Goal: Task Accomplishment & Management: Complete application form

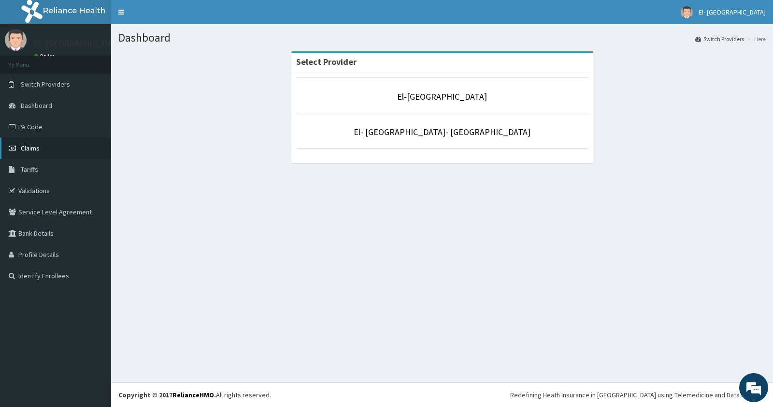
click at [34, 145] on span "Claims" at bounding box center [30, 148] width 19 height 9
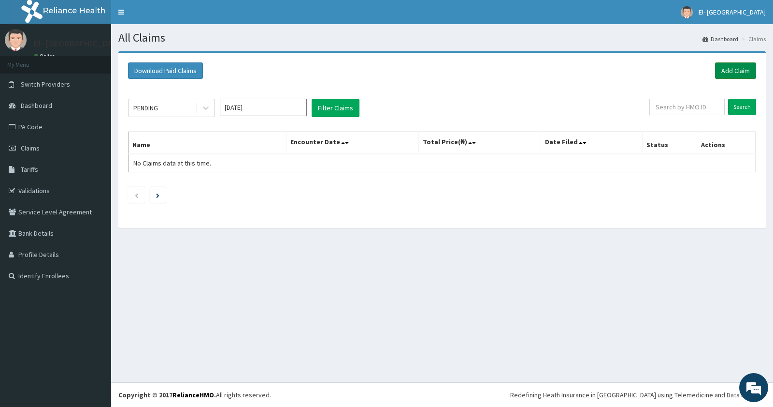
click at [724, 68] on link "Add Claim" at bounding box center [735, 70] width 41 height 16
click at [731, 65] on link "Add Claim" at bounding box center [735, 70] width 41 height 16
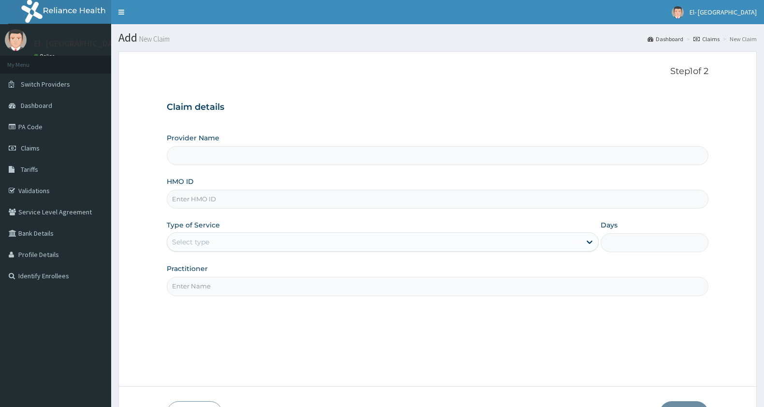
type input "El-[GEOGRAPHIC_DATA]"
click at [226, 197] on input "HMO ID" at bounding box center [438, 198] width 542 height 19
type input "OLA/10226/C"
click at [249, 244] on div "Select type" at bounding box center [374, 241] width 414 height 15
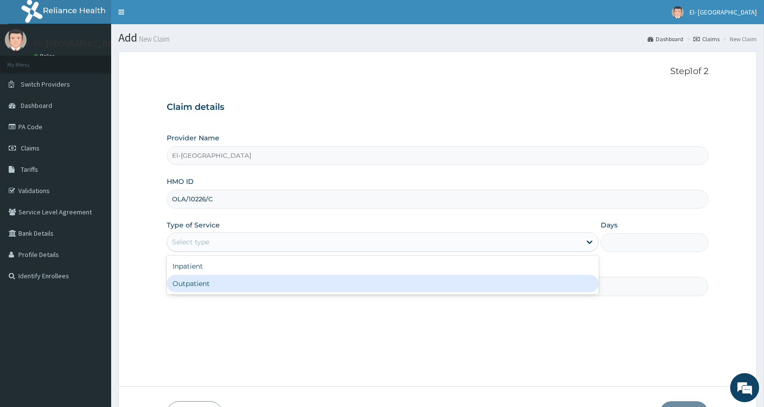
click at [220, 287] on div "Outpatient" at bounding box center [383, 283] width 432 height 17
type input "1"
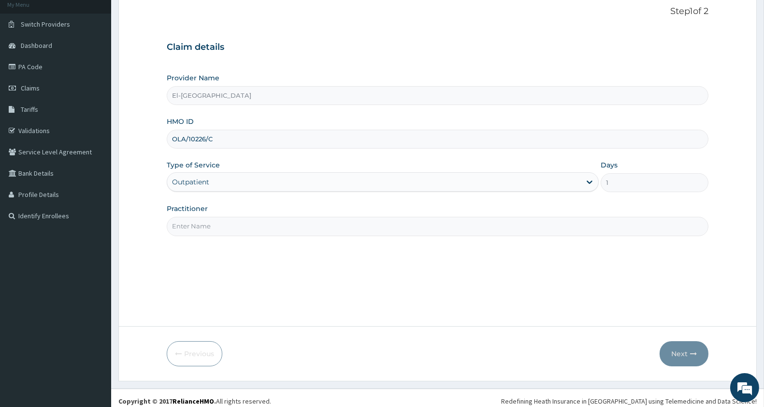
scroll to position [66, 0]
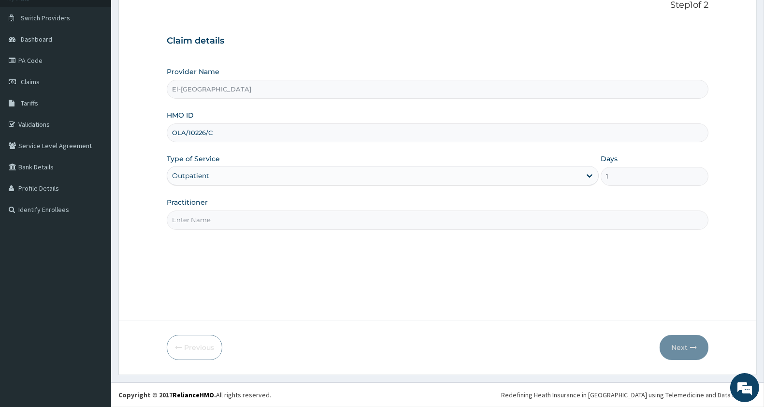
click at [197, 224] on input "Practitioner" at bounding box center [438, 219] width 542 height 19
click at [196, 224] on input "DR." at bounding box center [438, 219] width 542 height 19
type input "[PERSON_NAME][GEOGRAPHIC_DATA]"
click at [693, 344] on icon "button" at bounding box center [693, 347] width 7 height 7
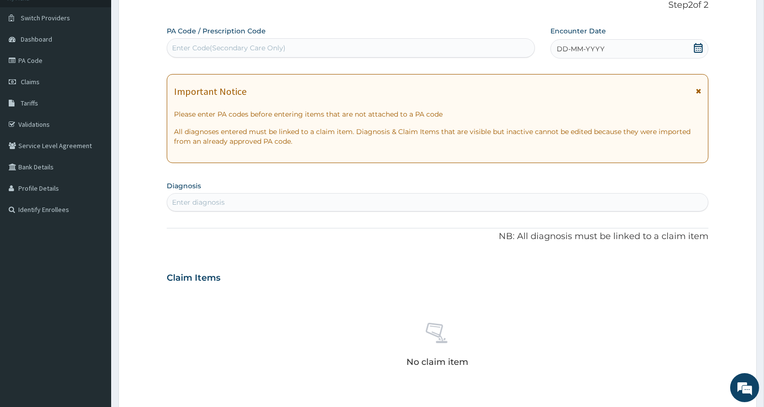
click at [639, 45] on div "DD-MM-YYYY" at bounding box center [630, 48] width 158 height 19
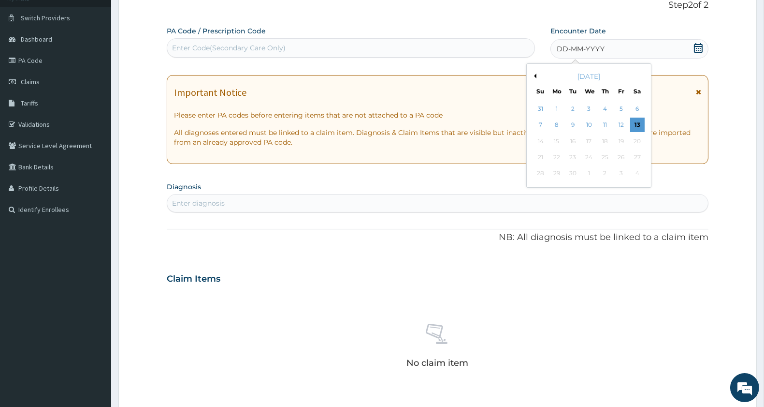
click at [534, 78] on button "Previous Month" at bounding box center [534, 75] width 5 height 5
click at [632, 122] on div "9" at bounding box center [637, 125] width 15 height 15
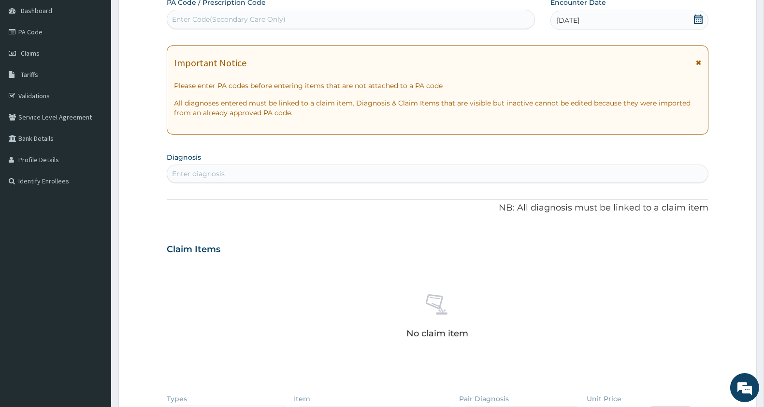
scroll to position [228, 0]
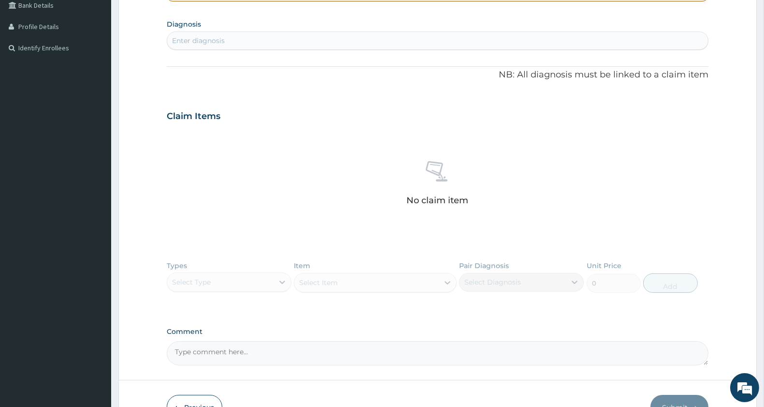
click at [266, 42] on div "Enter diagnosis" at bounding box center [437, 40] width 541 height 15
type input "[MEDICAL_DATA]"
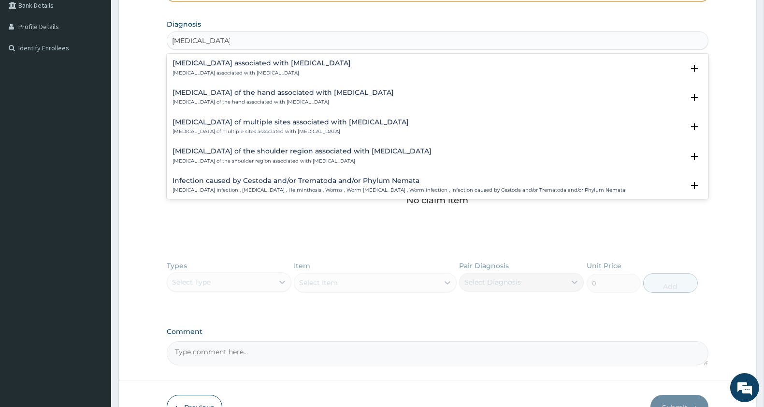
scroll to position [54, 0]
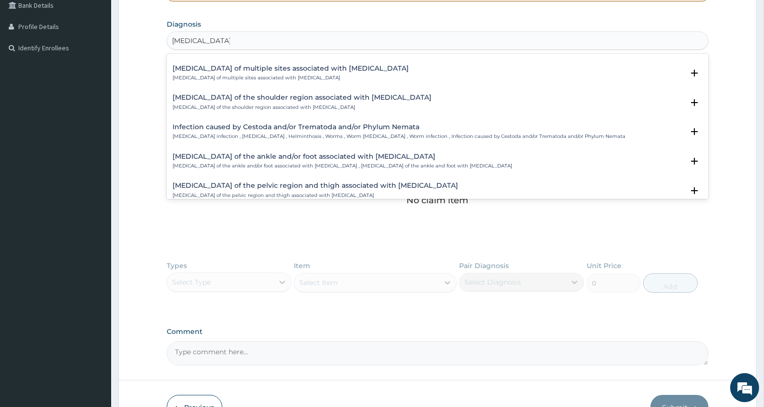
click at [308, 127] on h4 "Infection caused by Cestoda and/or Trematoda and/or Phylum Nemata" at bounding box center [399, 126] width 453 height 7
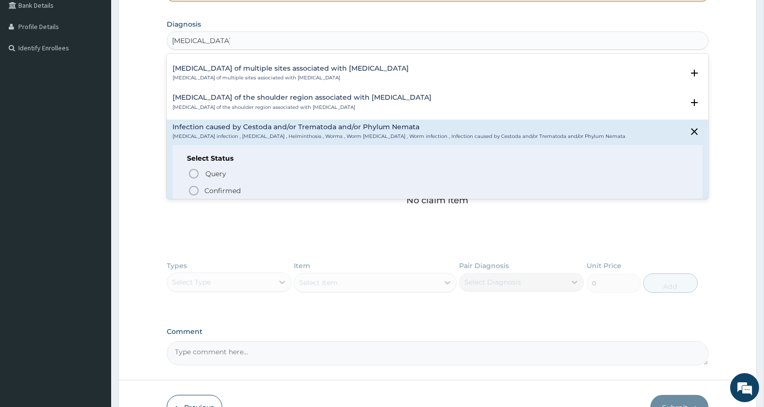
click at [189, 188] on icon "status option filled" at bounding box center [194, 191] width 12 height 12
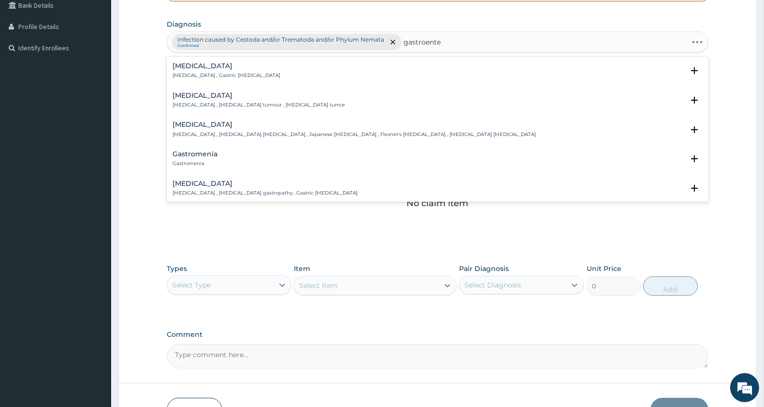
type input "gastroenter"
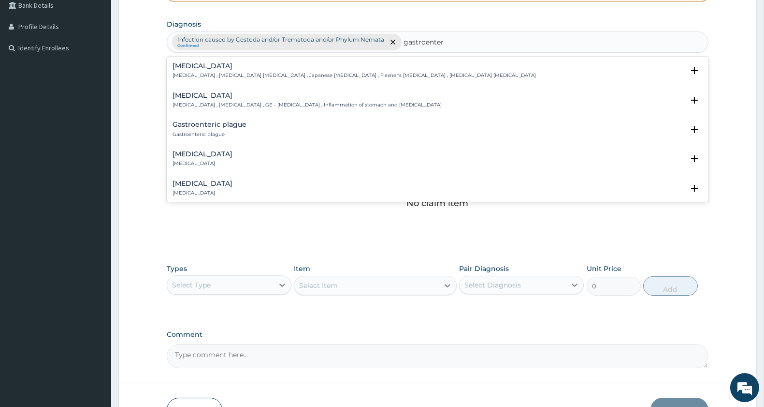
click at [208, 98] on h4 "[MEDICAL_DATA]" at bounding box center [307, 95] width 269 height 7
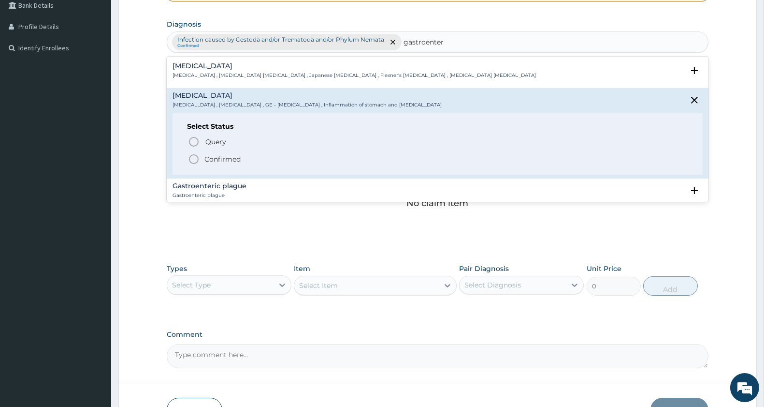
click at [200, 155] on span "Confirmed" at bounding box center [438, 159] width 500 height 12
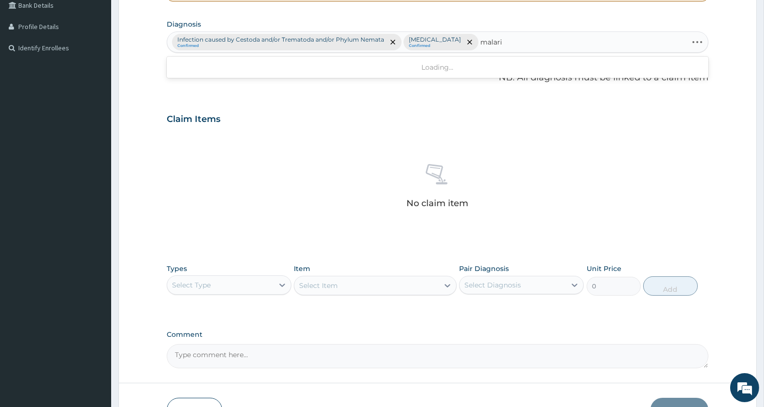
type input "[MEDICAL_DATA]"
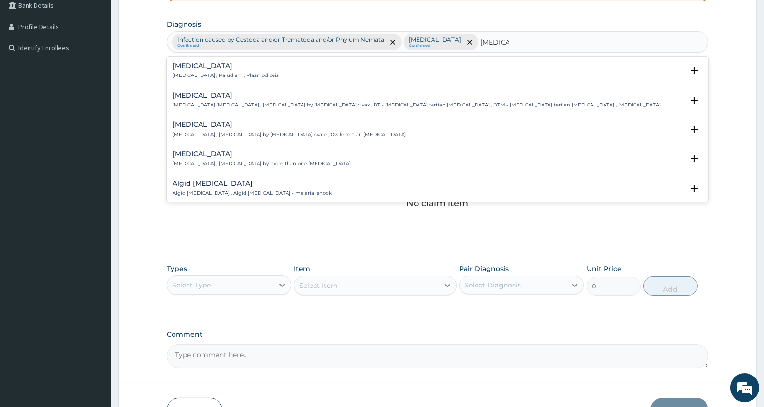
click at [334, 66] on div "[MEDICAL_DATA] [MEDICAL_DATA] , Paludism , Plasmodiosis" at bounding box center [438, 70] width 530 height 17
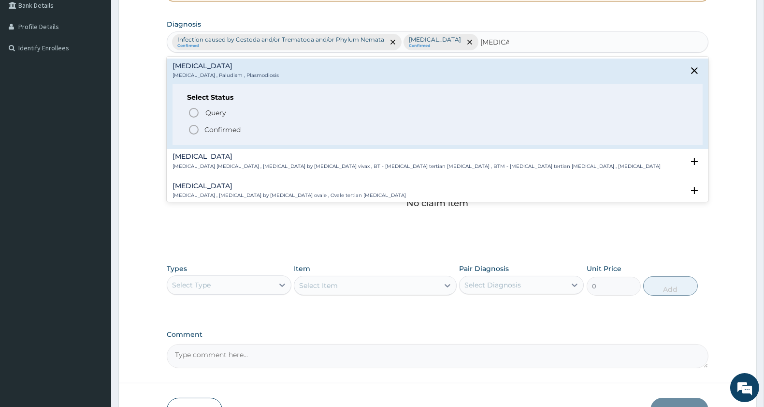
click at [189, 127] on icon "status option filled" at bounding box center [194, 130] width 12 height 12
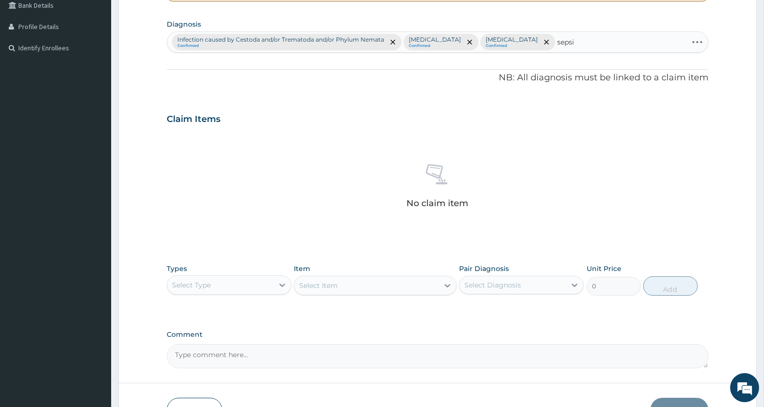
type input "[MEDICAL_DATA]"
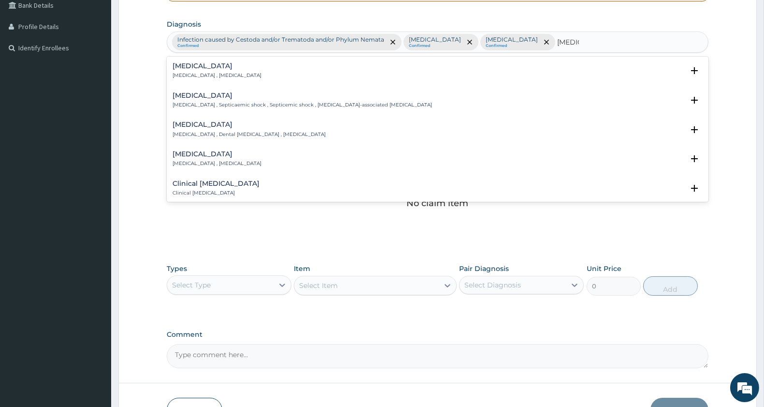
click at [194, 69] on h4 "[MEDICAL_DATA]" at bounding box center [217, 65] width 89 height 7
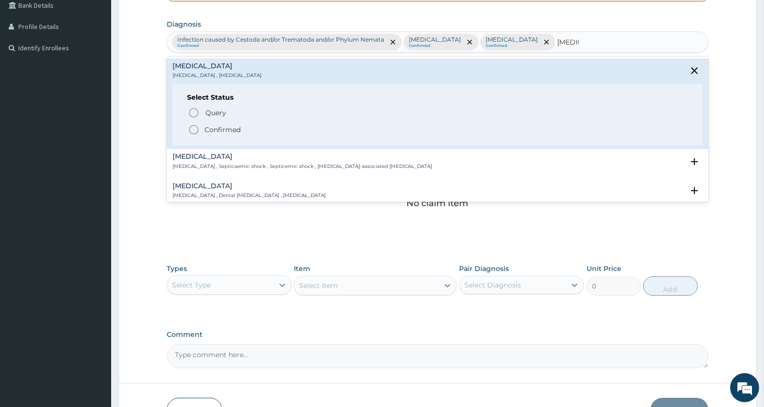
click at [195, 129] on icon "status option filled" at bounding box center [194, 130] width 12 height 12
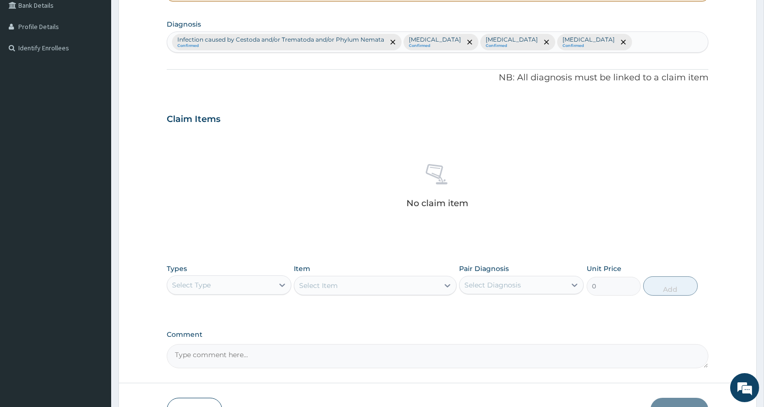
scroll to position [291, 0]
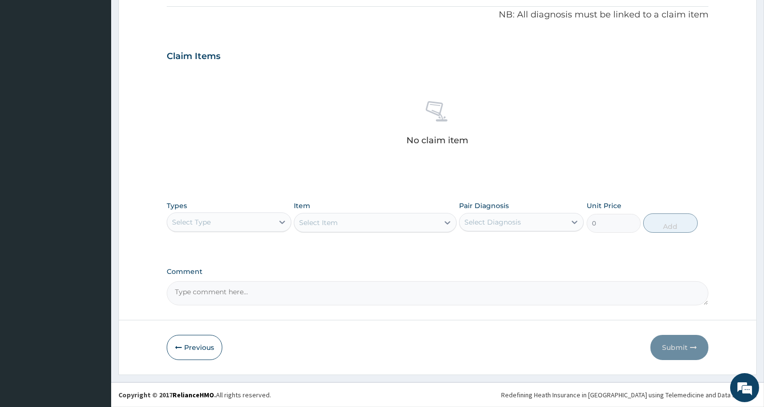
click at [225, 216] on div "Select Type" at bounding box center [220, 221] width 106 height 15
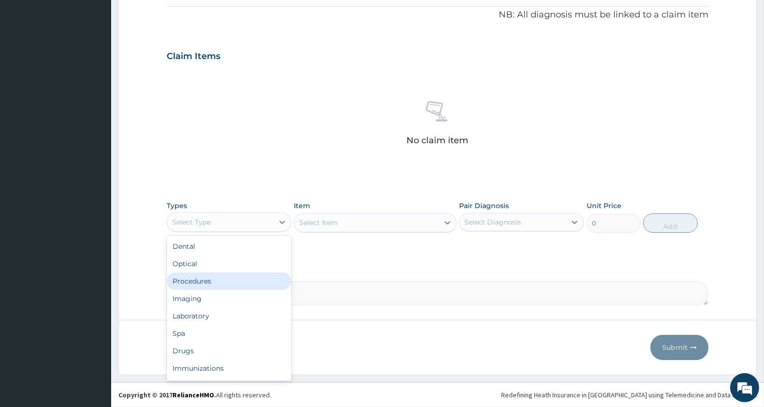
click at [223, 279] on div "Procedures" at bounding box center [229, 280] width 125 height 17
